Goal: Share content

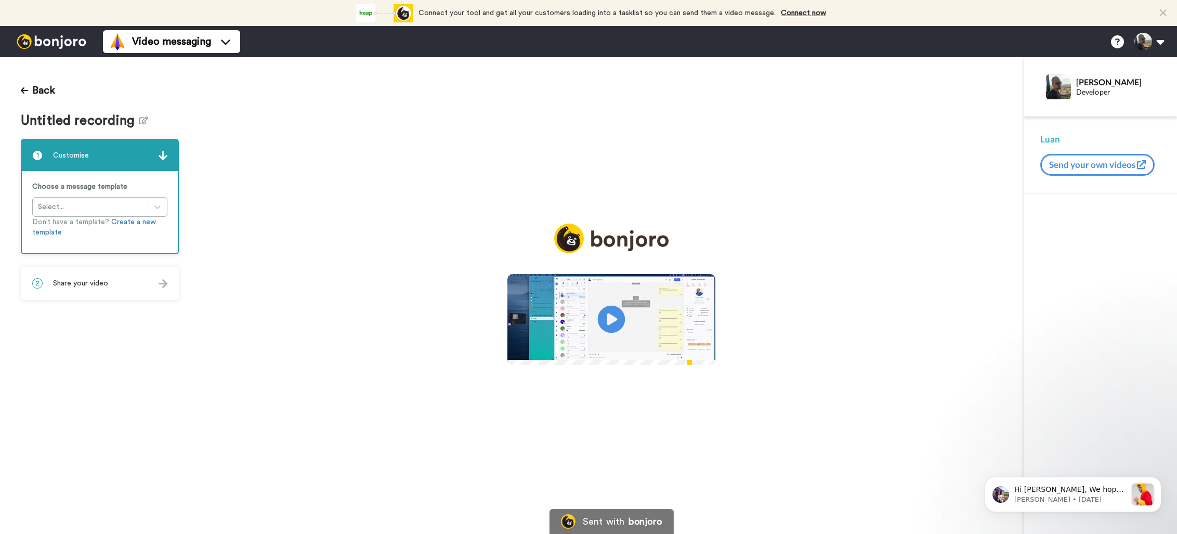
click at [605, 320] on icon at bounding box center [612, 320] width 28 height 28
click at [116, 284] on div "2 Share your video" at bounding box center [100, 283] width 156 height 31
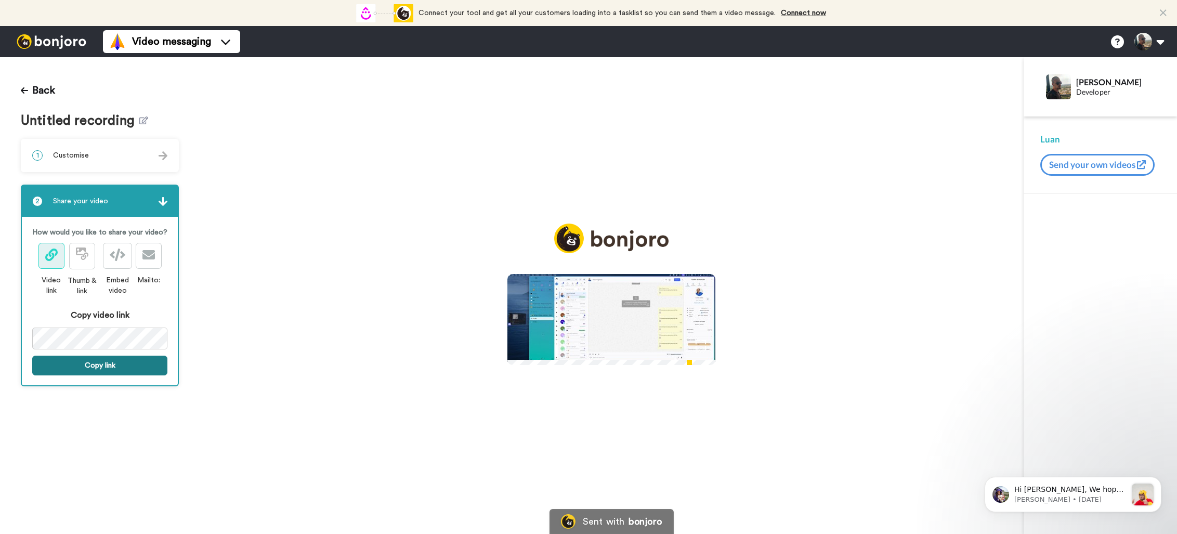
click at [89, 362] on button "Copy link" at bounding box center [99, 366] width 135 height 20
